Goal: Transaction & Acquisition: Download file/media

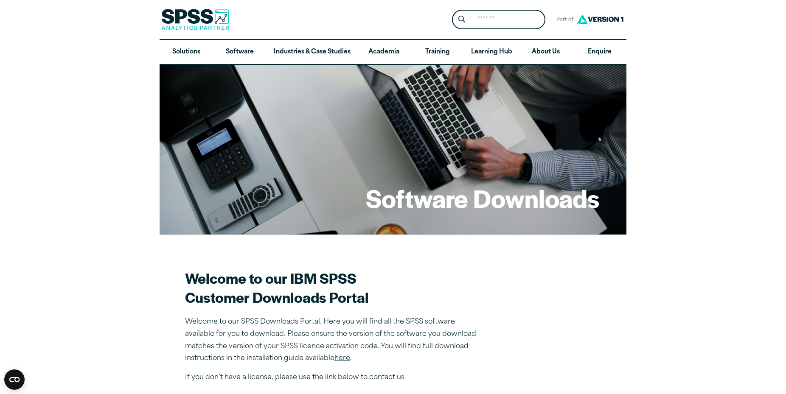
scroll to position [216, 0]
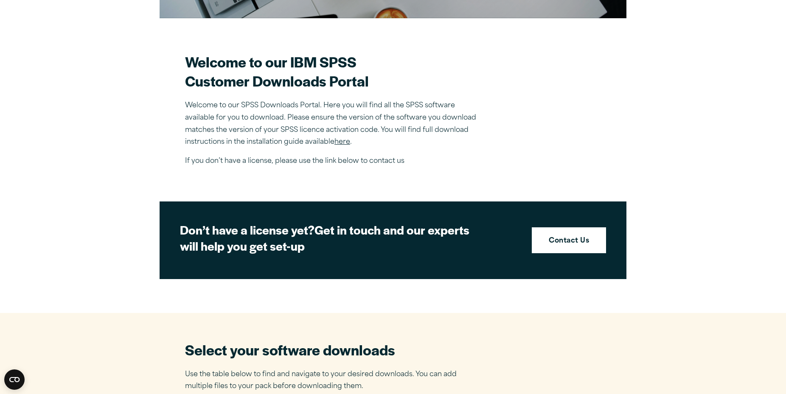
click at [346, 143] on link "here" at bounding box center [342, 142] width 16 height 7
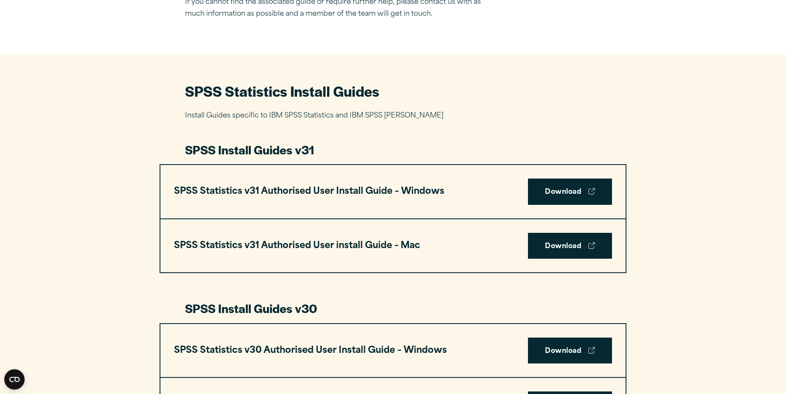
scroll to position [346, 0]
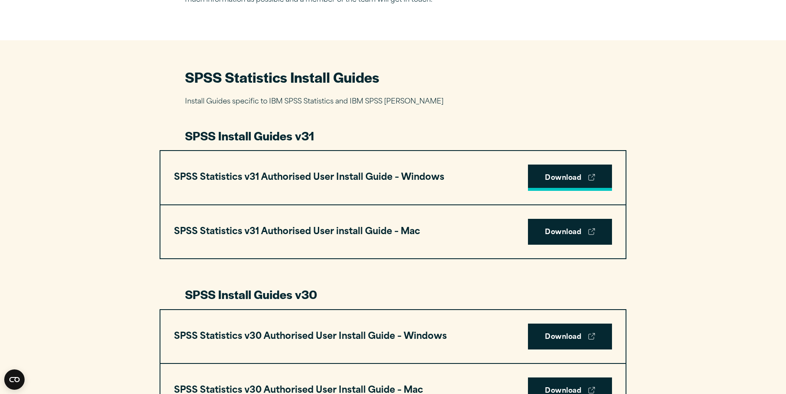
click at [582, 178] on link "Download" at bounding box center [570, 178] width 84 height 26
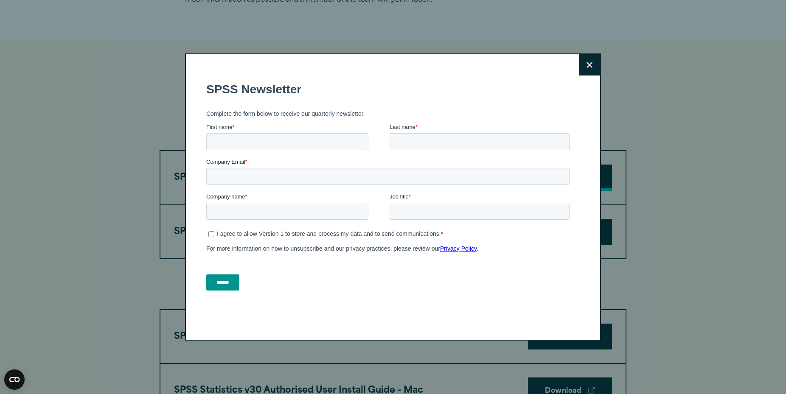
scroll to position [0, 0]
click at [595, 66] on button "Close" at bounding box center [589, 64] width 21 height 21
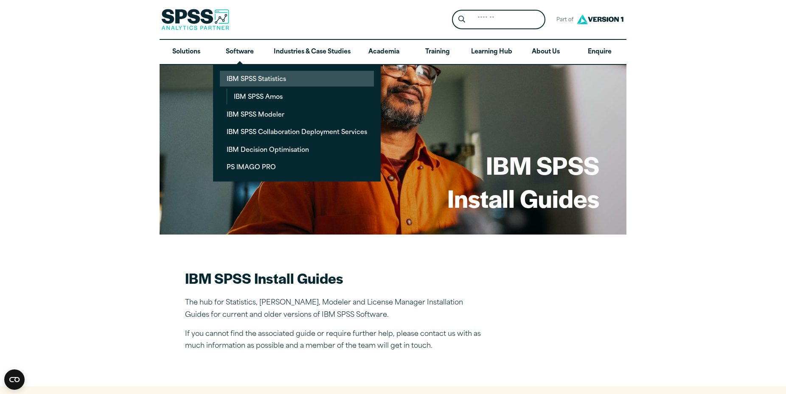
click at [252, 75] on link "IBM SPSS Statistics" at bounding box center [297, 79] width 154 height 16
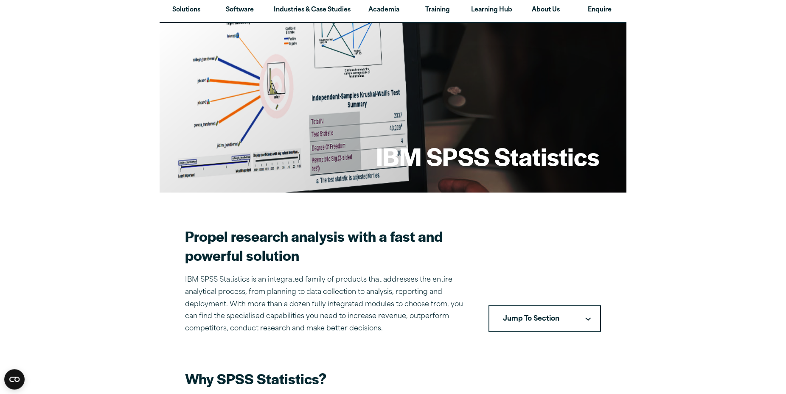
scroll to position [173, 0]
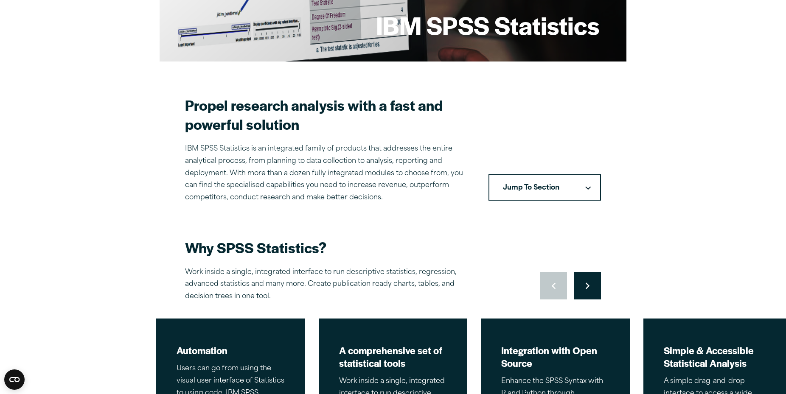
click at [590, 184] on button "Jump To Section" at bounding box center [544, 187] width 112 height 26
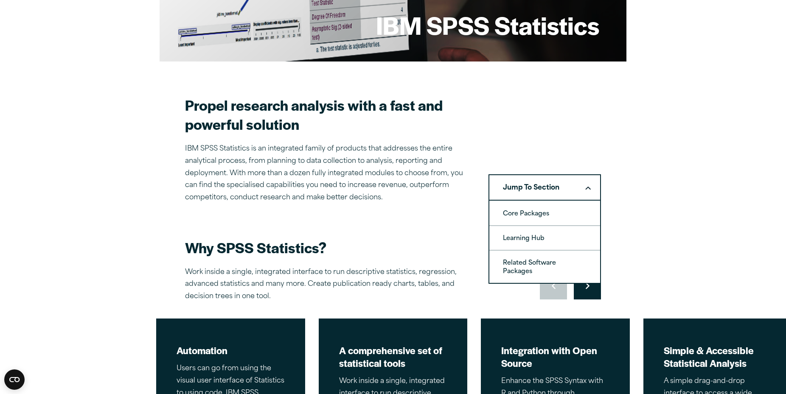
click at [590, 184] on button "Jump To Section" at bounding box center [544, 187] width 112 height 26
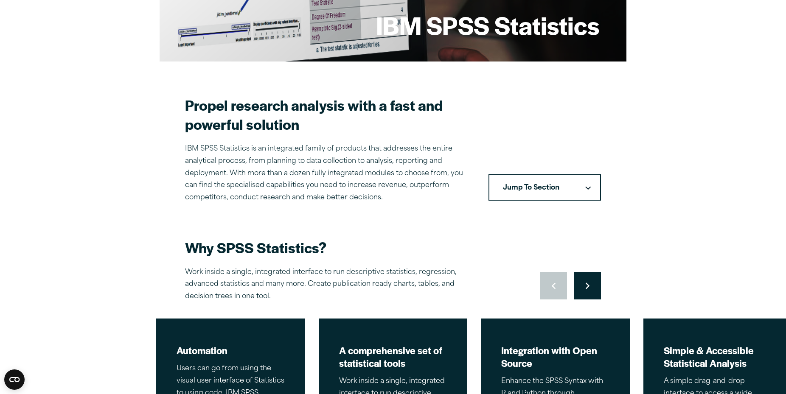
click at [591, 184] on button "Jump To Section" at bounding box center [544, 187] width 112 height 26
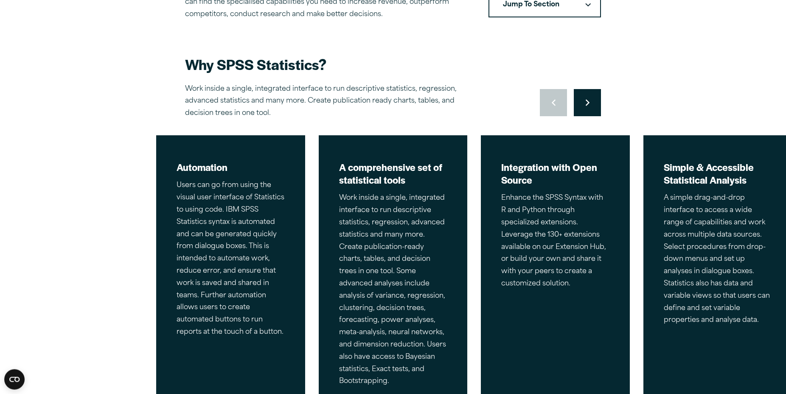
scroll to position [260, 0]
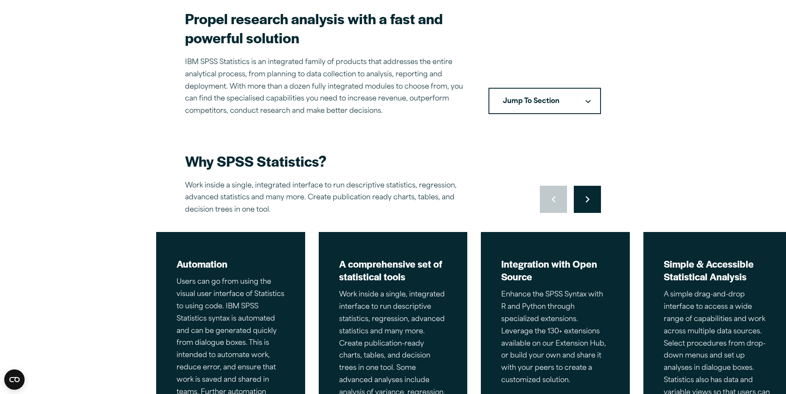
click at [589, 199] on icon "Right pointing chevron" at bounding box center [588, 199] width 4 height 6
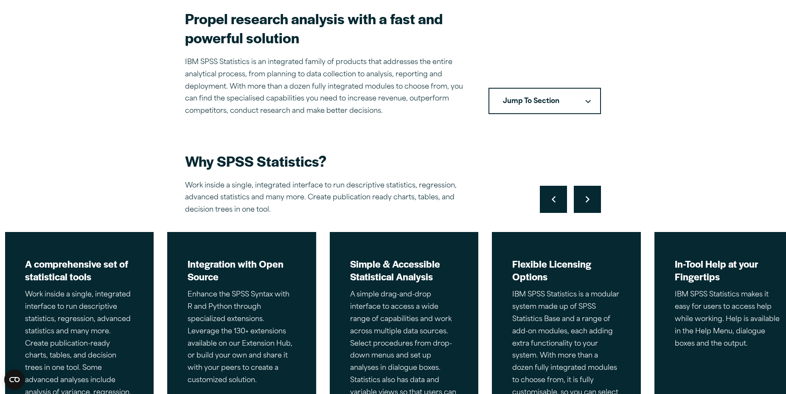
click at [589, 199] on icon "Right pointing chevron" at bounding box center [588, 199] width 4 height 6
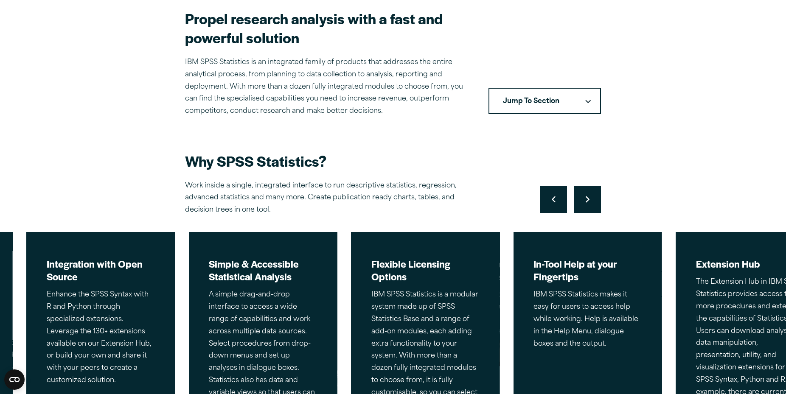
click at [589, 199] on icon "Right pointing chevron" at bounding box center [588, 199] width 4 height 6
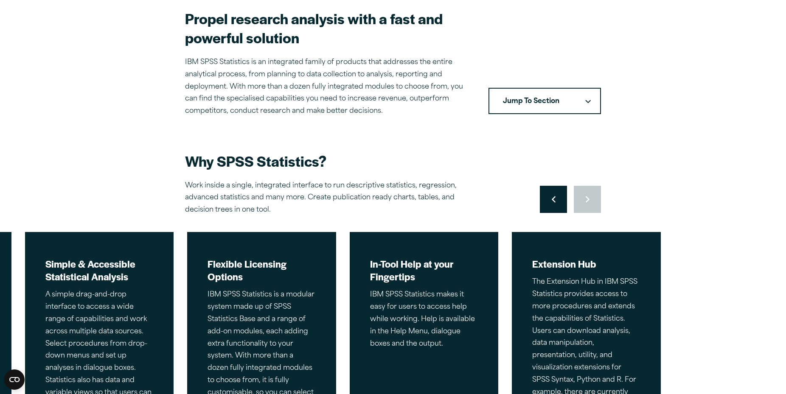
click at [589, 199] on div "Move to previous slide Move to next slide" at bounding box center [570, 199] width 61 height 27
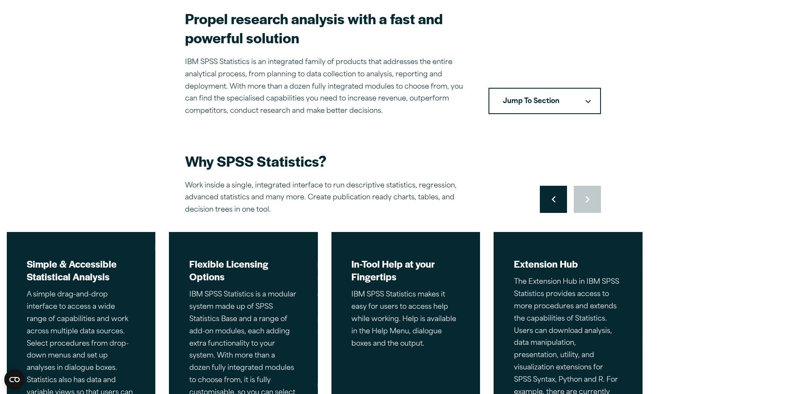
click at [589, 199] on div "Move to previous slide Move to next slide" at bounding box center [570, 199] width 61 height 27
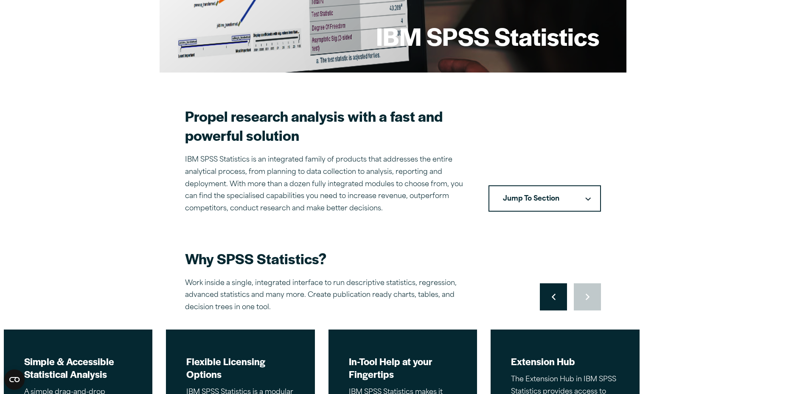
scroll to position [0, 0]
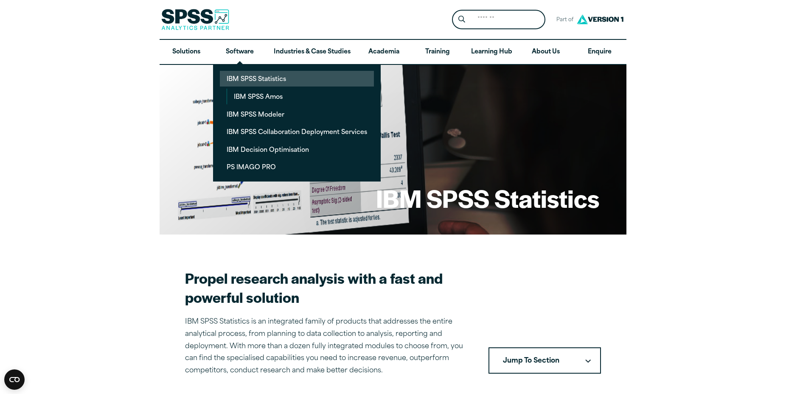
click at [257, 78] on link "IBM SPSS Statistics" at bounding box center [297, 79] width 154 height 16
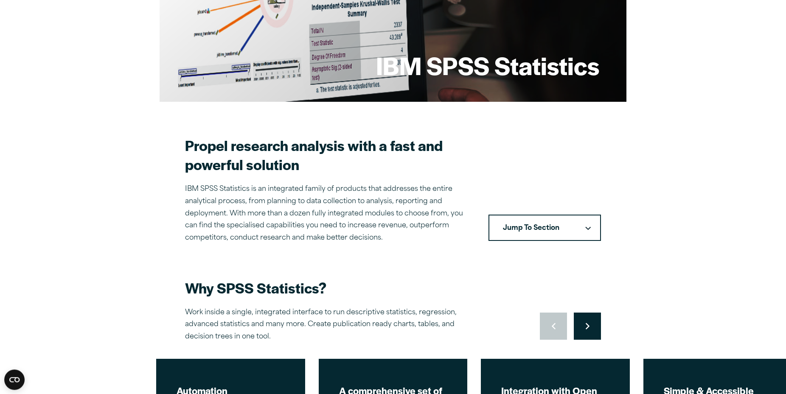
scroll to position [173, 0]
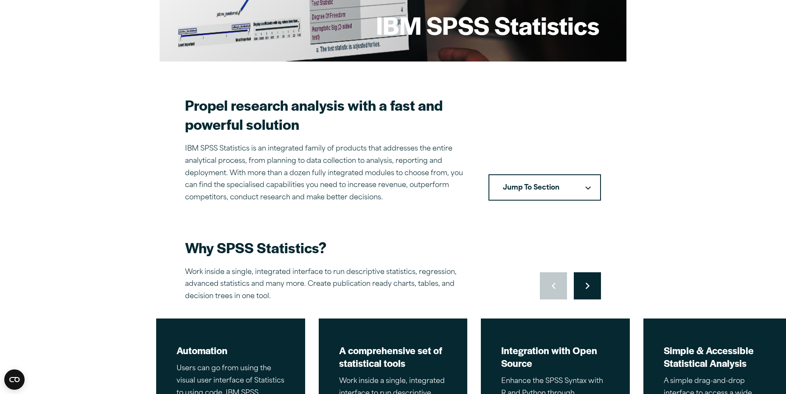
click at [587, 183] on button "Jump To Section" at bounding box center [544, 187] width 112 height 26
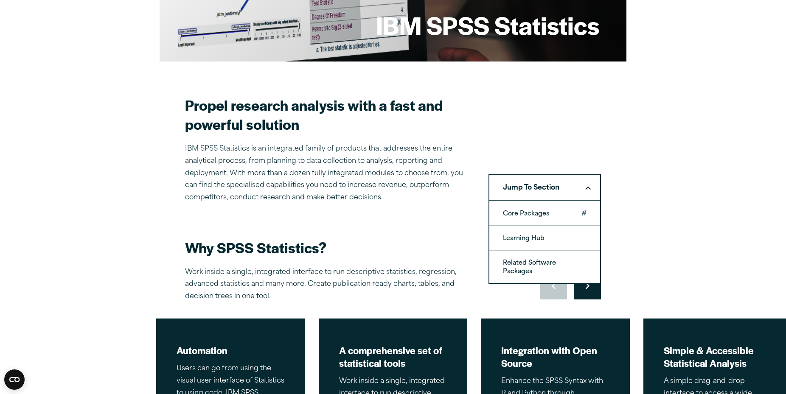
click at [547, 211] on link "Core Packages" at bounding box center [544, 214] width 111 height 24
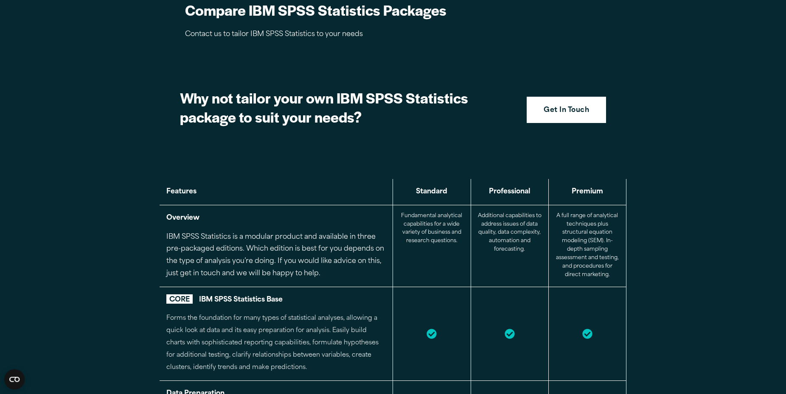
scroll to position [852, 0]
click at [572, 96] on section "Why not tailor your own IBM SPSS Statistics package to suit your needs? Get In …" at bounding box center [393, 109] width 467 height 84
click at [572, 99] on link "Get In Touch" at bounding box center [566, 109] width 79 height 26
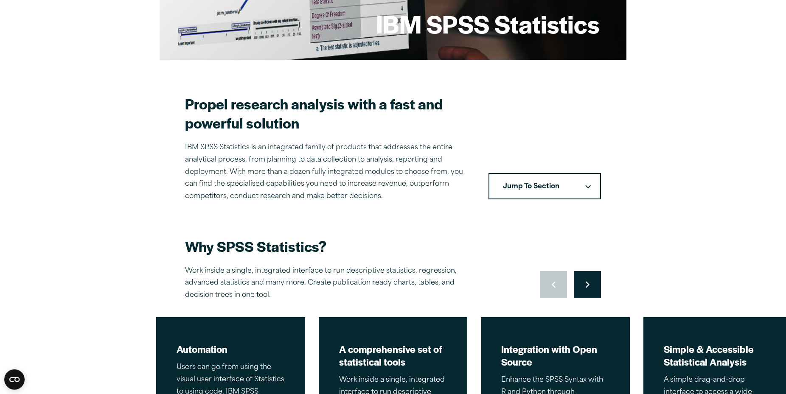
scroll to position [173, 0]
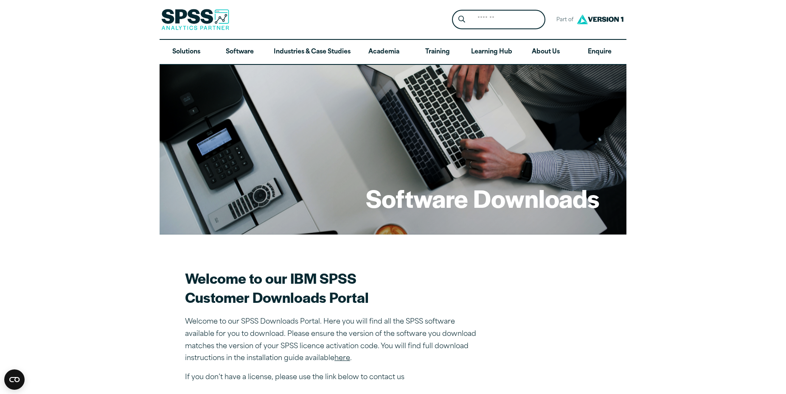
scroll to position [216, 0]
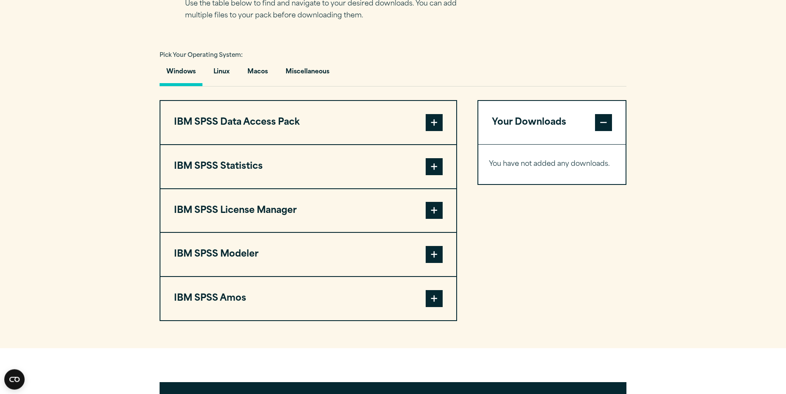
scroll to position [606, 0]
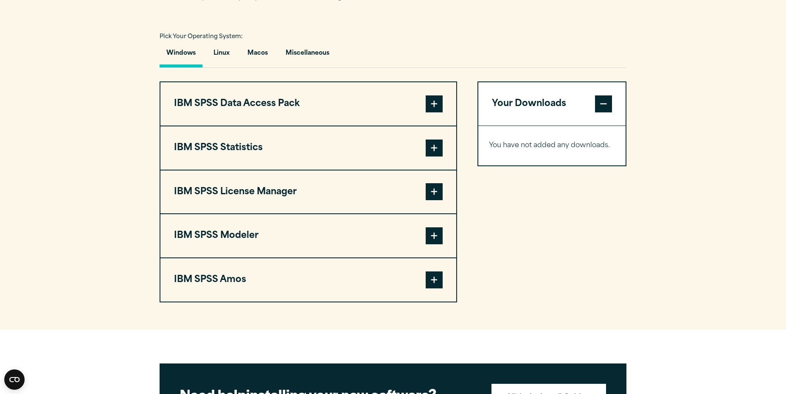
click at [436, 149] on span at bounding box center [434, 148] width 17 height 17
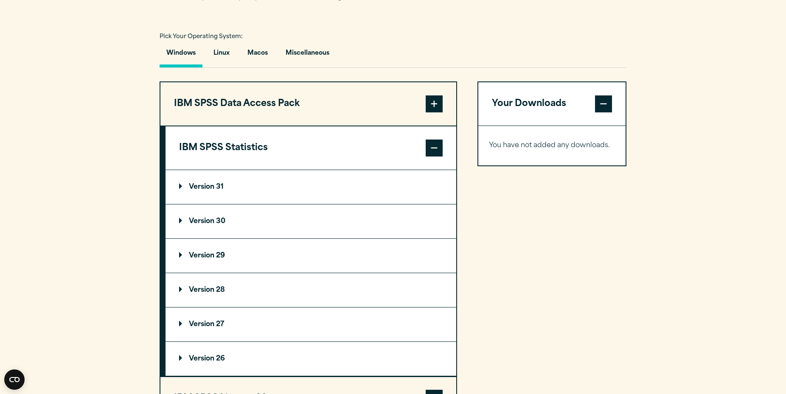
click at [202, 185] on p "Version 31" at bounding box center [201, 187] width 45 height 7
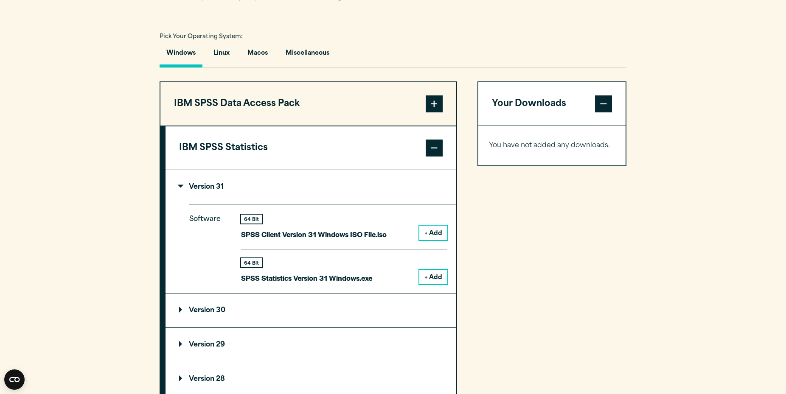
click at [434, 230] on button "+ Add" at bounding box center [433, 233] width 28 height 14
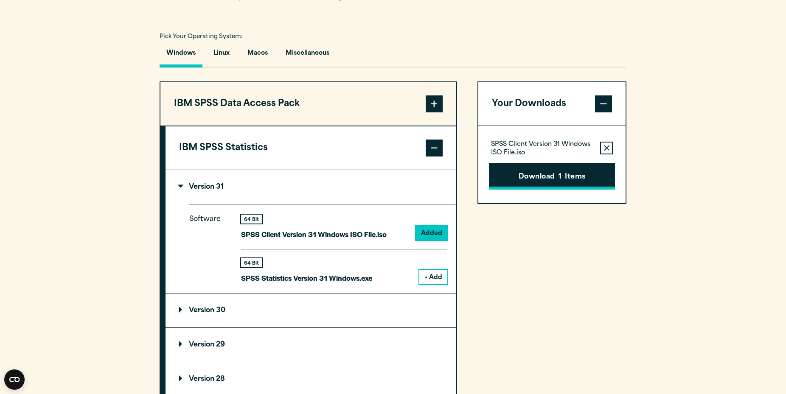
click at [550, 178] on button "Download 1 Items" at bounding box center [552, 176] width 126 height 26
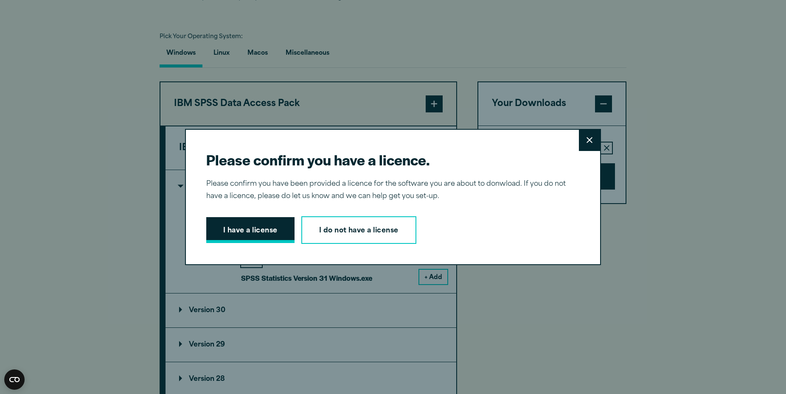
click at [265, 231] on button "I have a license" at bounding box center [250, 230] width 88 height 26
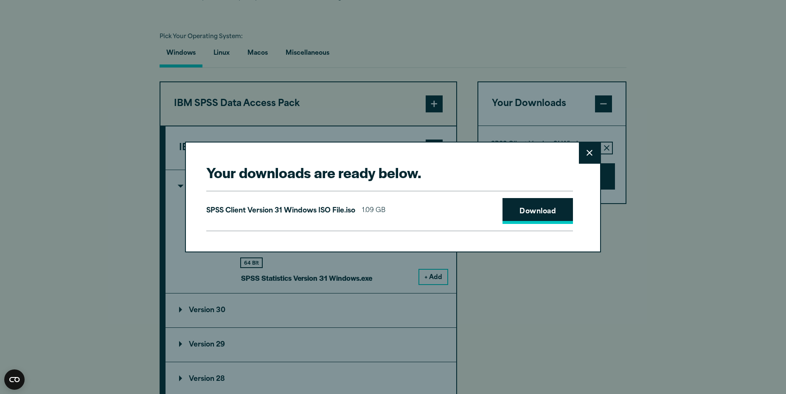
click at [535, 214] on link "Download" at bounding box center [537, 211] width 70 height 26
click at [586, 155] on button "Close" at bounding box center [589, 153] width 21 height 21
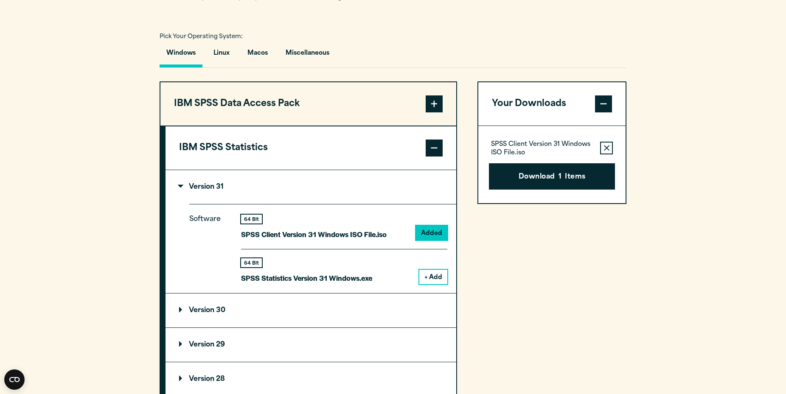
click at [433, 279] on button "+ Add" at bounding box center [433, 277] width 28 height 14
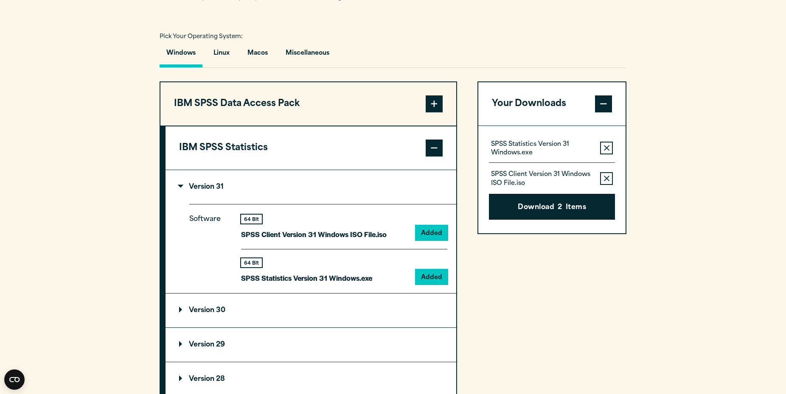
click at [607, 179] on icon "button" at bounding box center [607, 179] width 6 height 6
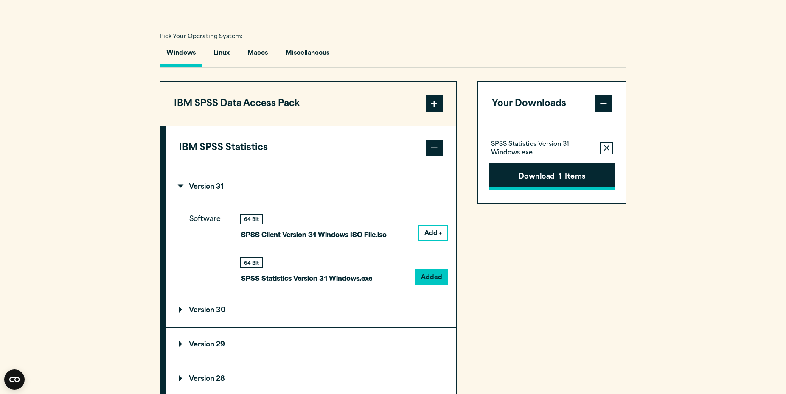
click at [555, 177] on button "Download 1 Items" at bounding box center [552, 176] width 126 height 26
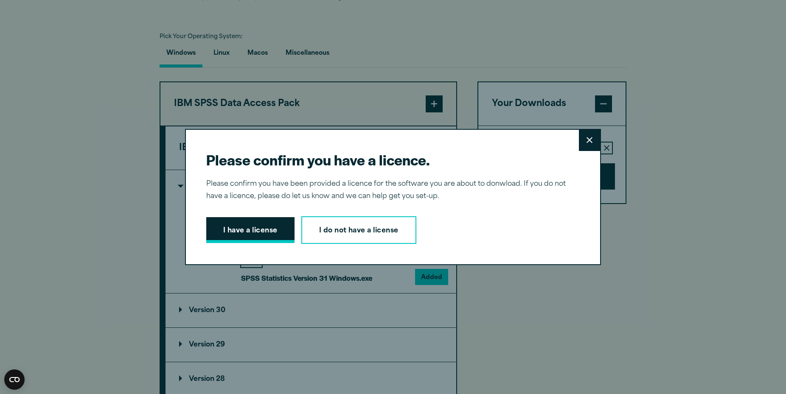
click at [269, 230] on button "I have a license" at bounding box center [250, 230] width 88 height 26
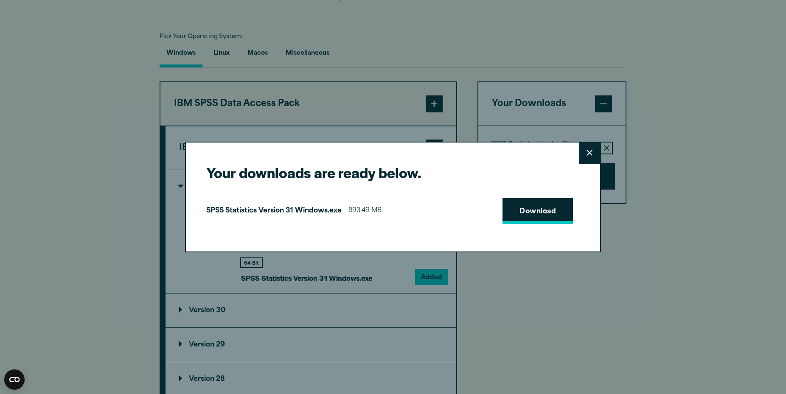
click at [530, 212] on link "Download" at bounding box center [537, 211] width 70 height 26
click at [588, 152] on icon at bounding box center [589, 153] width 6 height 6
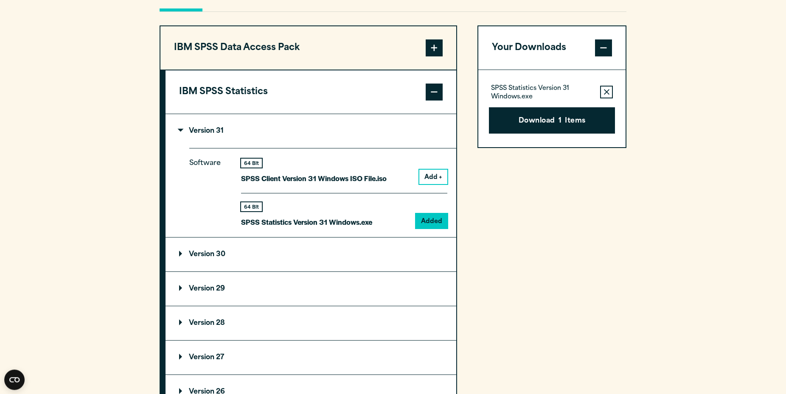
scroll to position [822, 0]
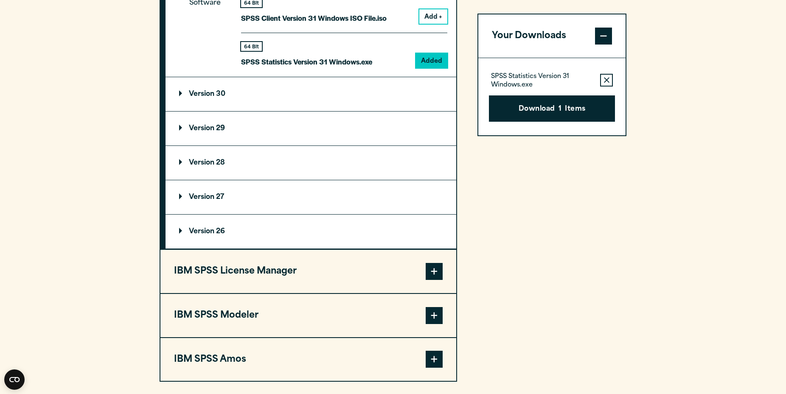
click at [358, 132] on summary "Version 29" at bounding box center [310, 129] width 291 height 34
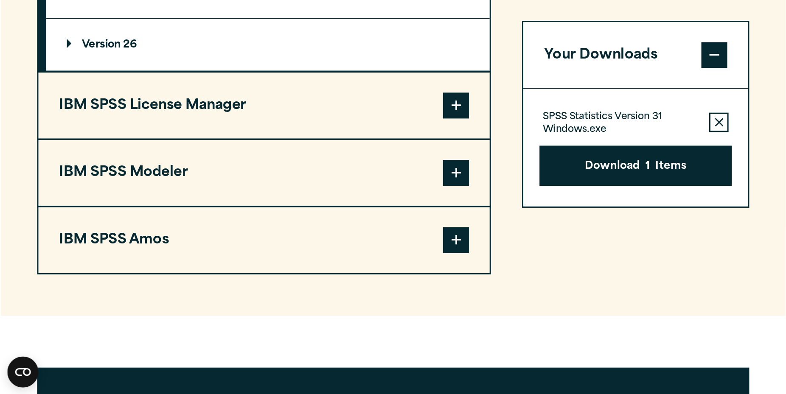
scroll to position [1687, 0]
